Goal: Information Seeking & Learning: Learn about a topic

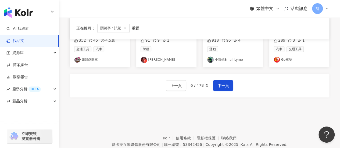
click at [315, 86] on div "上一頁 6 / 478 頁 下一頁" at bounding box center [200, 86] width 260 height 24
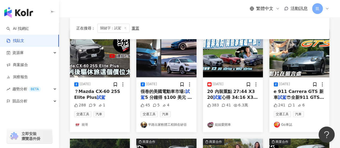
scroll to position [59, 0]
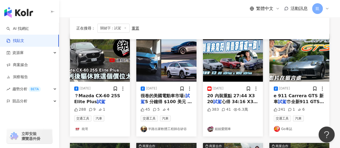
click at [0, 14] on div "button" at bounding box center [29, 11] width 59 height 23
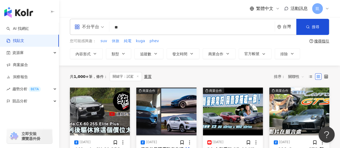
scroll to position [0, 0]
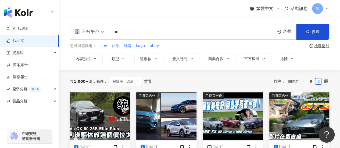
click at [115, 46] on span "休旅" at bounding box center [116, 45] width 8 height 5
type input "**"
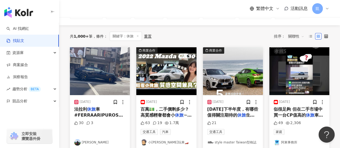
scroll to position [54, 0]
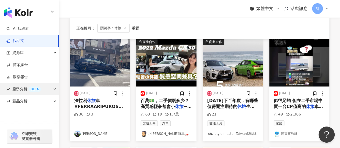
click at [21, 88] on span "趨勢分析 BETA" at bounding box center [26, 89] width 29 height 12
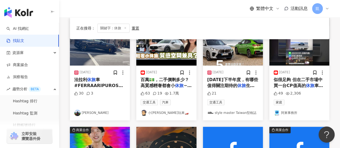
scroll to position [48, 0]
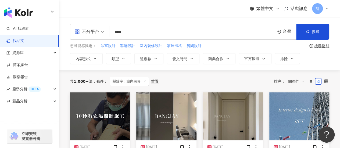
click at [146, 34] on input "****" at bounding box center [192, 32] width 161 height 12
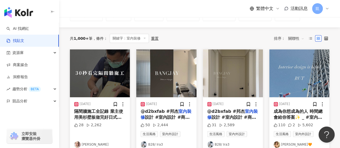
scroll to position [81, 0]
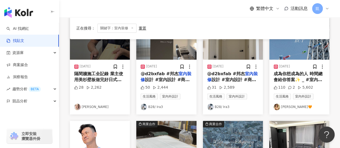
click at [286, 77] on span "成為你想成為的人 時間總會給你答案✨ _ #室內設計 #" at bounding box center [298, 79] width 49 height 17
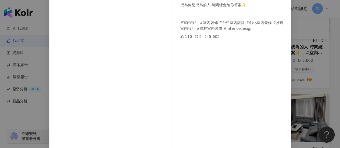
scroll to position [27, 0]
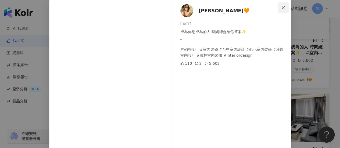
click at [282, 5] on button "Close" at bounding box center [283, 7] width 11 height 11
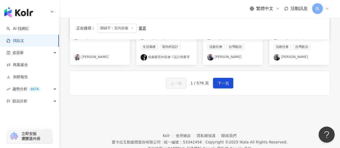
scroll to position [350, 0]
click at [219, 82] on span "下一頁" at bounding box center [223, 83] width 11 height 6
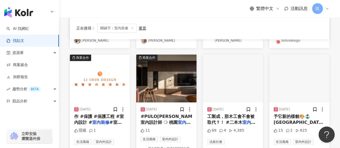
scroll to position [158, 0]
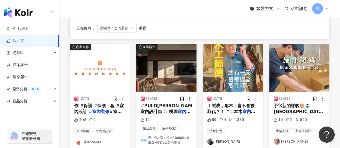
click at [221, 59] on img "button" at bounding box center [233, 68] width 60 height 48
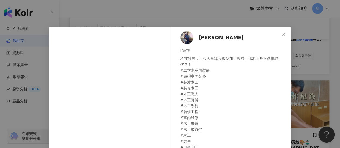
scroll to position [77, 0]
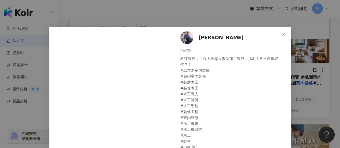
click at [206, 36] on span "[PERSON_NAME]" at bounding box center [221, 38] width 45 height 8
click at [210, 11] on div "劉阿光 2025/4/12 科技發展，工程大量導入數位加工製成，那木工會不會被取代？！ #二本木室內裝修 #員碩室內裝修 #裝潢木工 #裝修木工 #木工職人 …" at bounding box center [170, 74] width 340 height 148
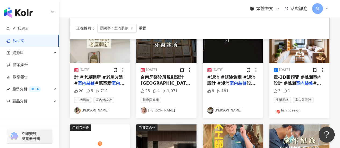
click at [28, 12] on img "button" at bounding box center [18, 12] width 29 height 11
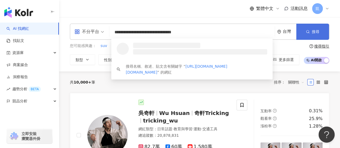
type input "**********"
click at [319, 33] on span "搜尋" at bounding box center [316, 32] width 8 height 4
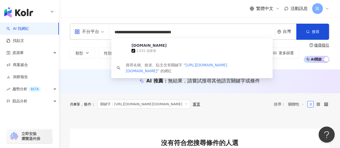
drag, startPoint x: 217, startPoint y: 30, endPoint x: 65, endPoint y: 27, distance: 152.3
click at [65, 27] on div "**********" at bounding box center [199, 43] width 281 height 39
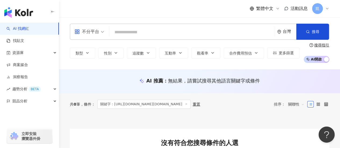
click at [25, 27] on link "AI 找網紅" at bounding box center [17, 28] width 23 height 5
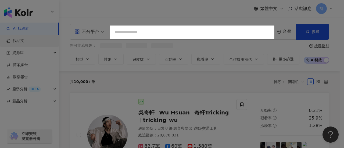
click at [22, 40] on div at bounding box center [172, 74] width 344 height 148
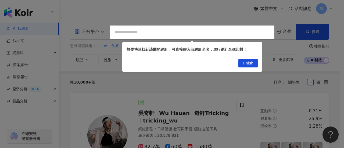
click at [141, 33] on div at bounding box center [172, 74] width 344 height 148
click at [155, 31] on div at bounding box center [172, 74] width 344 height 148
click at [251, 65] on span "Finish" at bounding box center [248, 63] width 11 height 9
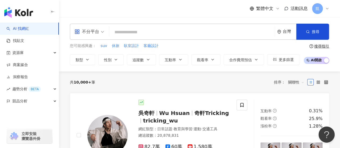
click at [130, 29] on input "search" at bounding box center [192, 32] width 161 height 10
paste input "*******"
type input "*******"
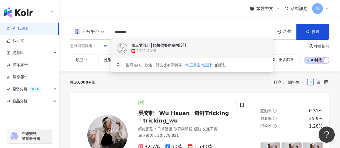
click at [160, 48] on div "御三零設計┃預想你要的室內設計" at bounding box center [159, 45] width 55 height 5
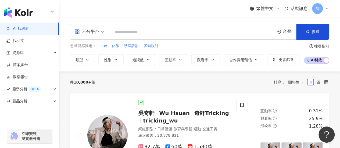
click at [25, 30] on link "AI 找網紅" at bounding box center [17, 28] width 23 height 5
click at [24, 41] on link "找貼文" at bounding box center [15, 40] width 18 height 5
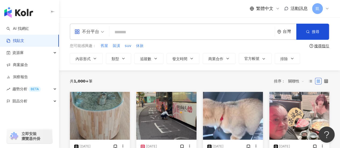
click at [158, 33] on input "search" at bounding box center [192, 32] width 161 height 12
type input "**"
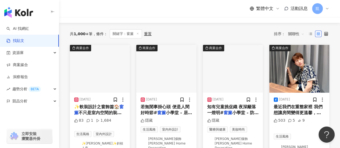
scroll to position [81, 0]
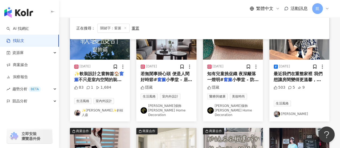
click at [234, 75] on span "知有兒童挑促織 夜深籬落一燈明 ​ #" at bounding box center [231, 76] width 49 height 11
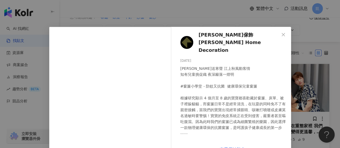
scroll to position [27, 0]
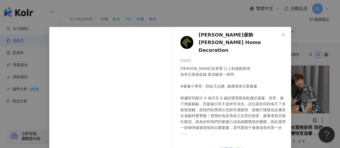
click at [209, 36] on span "榭琳傢飾 Sherlin Home Decoration" at bounding box center [239, 42] width 81 height 23
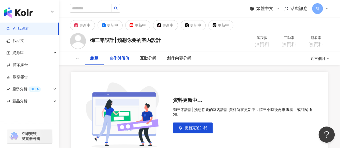
click at [122, 59] on div "合作與價值" at bounding box center [119, 58] width 20 height 6
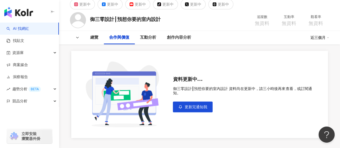
scroll to position [54, 0]
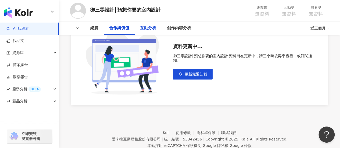
click at [144, 29] on div "互動分析" at bounding box center [148, 28] width 16 height 6
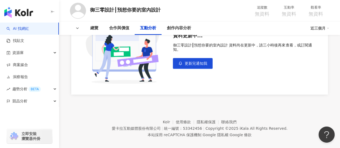
scroll to position [70, 0]
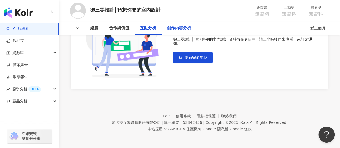
click at [177, 26] on div "創作內容分析" at bounding box center [179, 28] width 24 height 6
click at [93, 27] on div "總覽" at bounding box center [94, 28] width 8 height 6
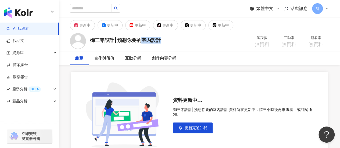
drag, startPoint x: 144, startPoint y: 40, endPoint x: 161, endPoint y: 40, distance: 17.2
click at [161, 40] on div "御三零設計┃預想你要的室內設計" at bounding box center [125, 40] width 71 height 7
copy div "室內設計"
click at [89, 10] on input "search" at bounding box center [91, 8] width 42 height 9
paste input "****"
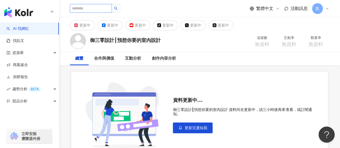
type input "****"
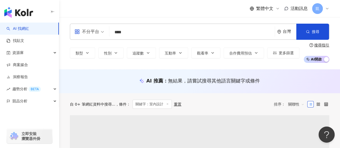
scroll to position [81, 0]
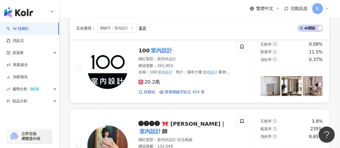
click at [247, 39] on link "100 室內設計 網紅類型 ： 室內外設計 總追蹤數 ： 201,953 名稱 ： 100 室內設計 簡介 ： 擁有大量 室內設計 案例，裝潢找靈感更容易💪 …" at bounding box center [200, 69] width 260 height 68
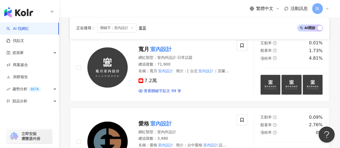
scroll to position [269, 0]
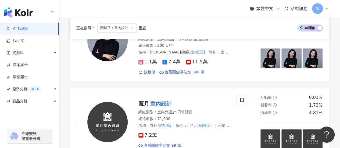
click at [134, 30] on span "關鍵字：室內設計" at bounding box center [116, 28] width 39 height 9
click at [132, 27] on icon at bounding box center [132, 28] width 3 height 3
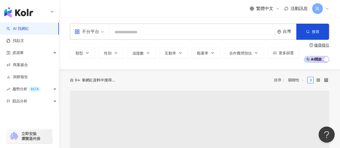
click at [131, 31] on input "search" at bounding box center [192, 32] width 161 height 10
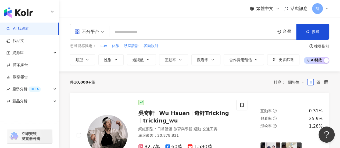
type input "*"
type input "**"
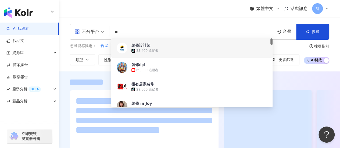
click at [151, 47] on span "裝修設計師" at bounding box center [189, 45] width 115 height 5
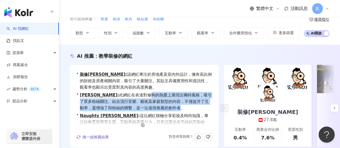
drag, startPoint x: 128, startPoint y: 96, endPoint x: 170, endPoint y: 109, distance: 43.6
click at [170, 109] on span "周劭芬 : 此網紅在表達對修狗的熱愛上展現出獨特風格，吸引了眾多粉絲關注。結合流行音樂、藝術及家庭類型的內容，不僅提升了互動率，還增強了與粉絲的聯繫，是一位值…" at bounding box center [146, 101] width 132 height 19
click at [131, 98] on span "周劭芬 : 此網紅在表達對修狗的熱愛上展現出獨特風格，吸引了眾多粉絲關注。結合流行音樂、藝術及家庭類型的內容，不僅提升了互動率，還增強了與粉絲的聯繫，是一位值…" at bounding box center [146, 101] width 132 height 19
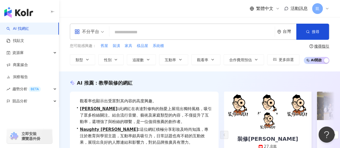
click at [149, 36] on input "search" at bounding box center [192, 32] width 161 height 10
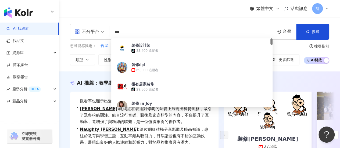
type input "*"
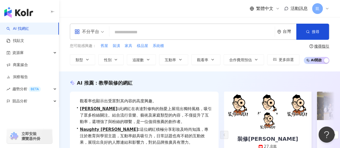
type input "*"
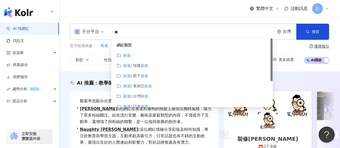
click at [146, 75] on mark "旅遊" at bounding box center [145, 76] width 8 height 4
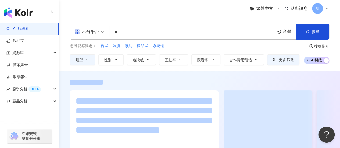
type input "**"
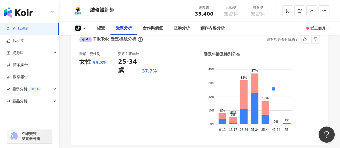
scroll to position [323, 0]
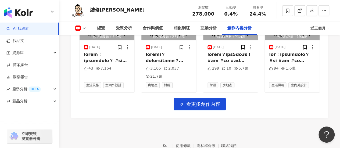
scroll to position [1808, 0]
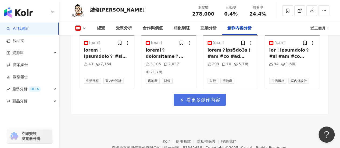
click at [202, 94] on button "看更多創作內容" at bounding box center [200, 100] width 52 height 12
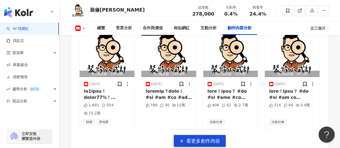
scroll to position [2077, 0]
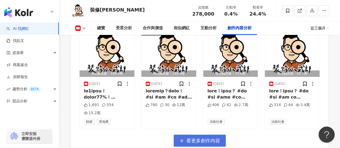
click at [196, 138] on span "看更多創作內容" at bounding box center [203, 141] width 34 height 6
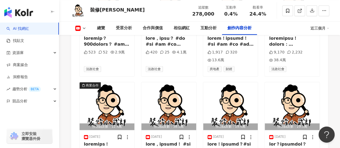
scroll to position [2268, 0]
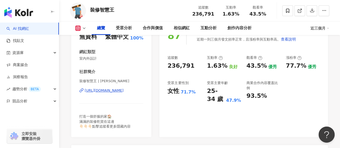
scroll to position [108, 0]
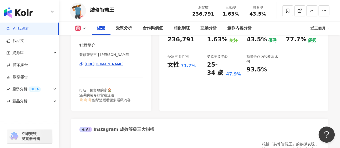
click at [112, 63] on div "https://www.instagram.com/myhousegoodgood/" at bounding box center [104, 64] width 39 height 5
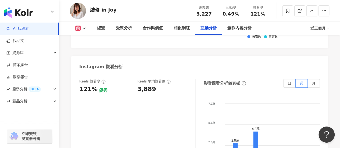
scroll to position [1184, 0]
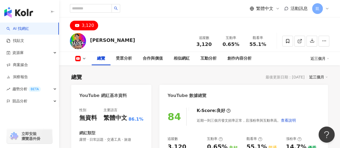
scroll to position [81, 0]
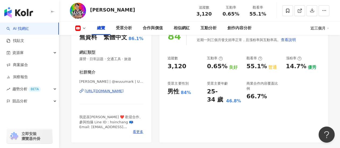
drag, startPoint x: 147, startPoint y: 89, endPoint x: 85, endPoint y: 92, distance: 62.3
click at [85, 92] on div "性別 無資料 主要語言 繁體中文 86.1% 網紅類型 露營 · 日常話題 · 交通工具 · 旅遊 社群簡介 巫馬克 | @wuuumark | UC0V4A…" at bounding box center [111, 82] width 80 height 121
copy div "https://www.youtube.com/channel/UC"
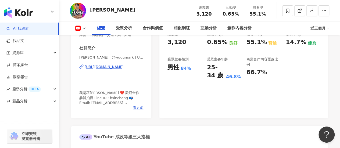
scroll to position [161, 0]
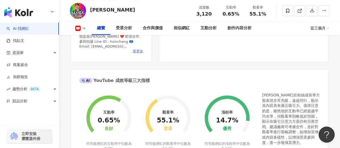
click at [136, 50] on span "看更多" at bounding box center [138, 51] width 10 height 5
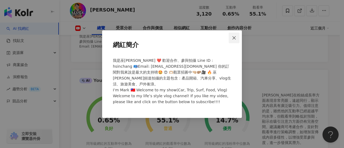
click at [235, 39] on icon "close" at bounding box center [234, 38] width 4 height 4
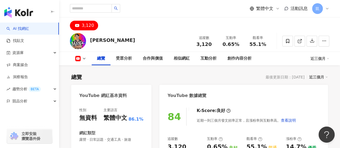
scroll to position [54, 0]
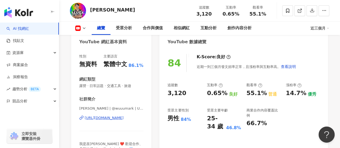
click at [77, 28] on rect at bounding box center [78, 28] width 5 height 3
click at [79, 38] on button "YouTube" at bounding box center [89, 38] width 32 height 8
